Goal: Navigation & Orientation: Understand site structure

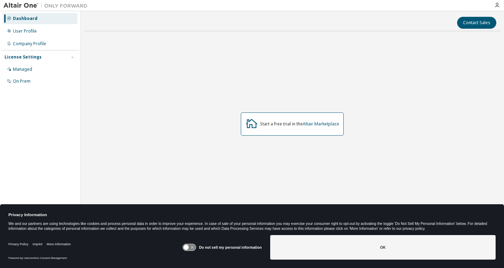
click at [319, 242] on button "OK" at bounding box center [382, 247] width 225 height 24
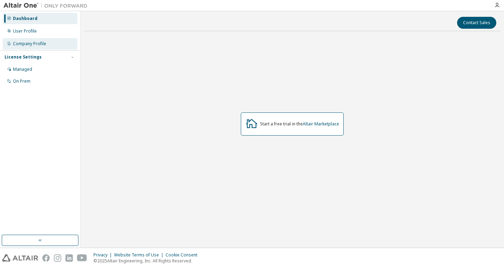
click at [47, 42] on div "Company Profile" at bounding box center [40, 43] width 75 height 11
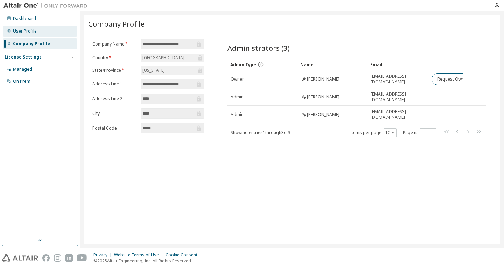
click at [35, 33] on div "User Profile" at bounding box center [25, 31] width 24 height 6
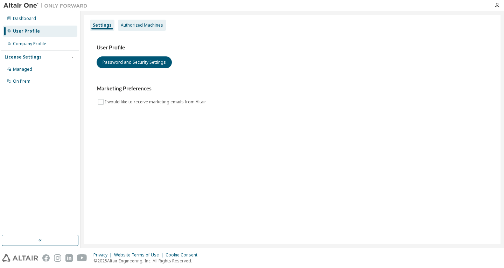
click at [148, 26] on div "Authorized Machines" at bounding box center [142, 25] width 42 height 6
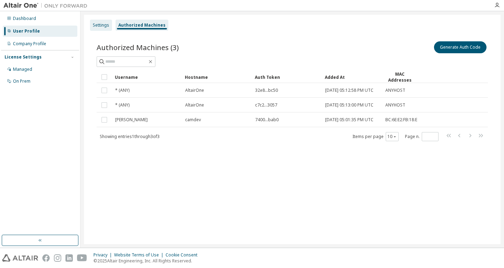
click at [106, 24] on div "Settings" at bounding box center [101, 25] width 16 height 6
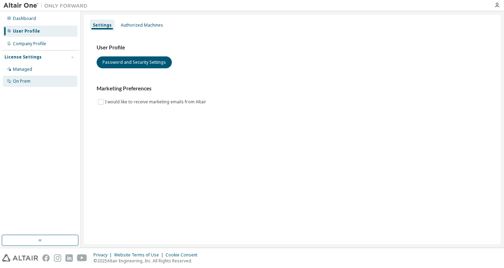
click at [44, 80] on div "On Prem" at bounding box center [40, 81] width 75 height 11
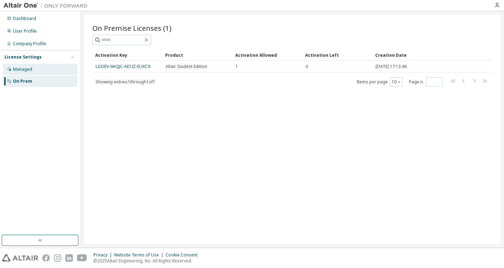
click at [49, 69] on div "Managed" at bounding box center [40, 69] width 75 height 11
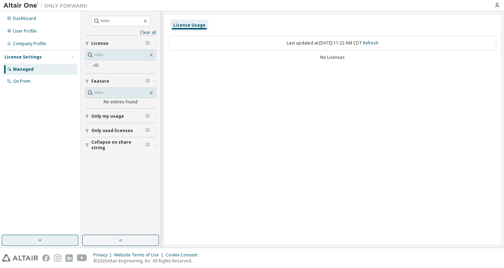
click at [66, 242] on button "button" at bounding box center [40, 239] width 77 height 11
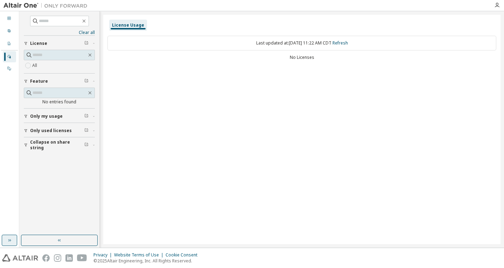
click at [12, 237] on icon "button" at bounding box center [10, 240] width 6 height 6
